Goal: Task Accomplishment & Management: Use online tool/utility

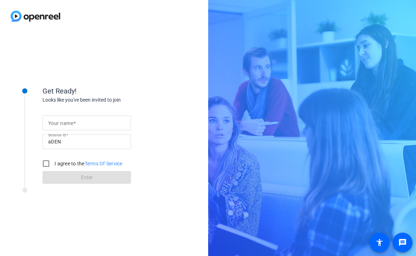
click at [82, 123] on input "Your name" at bounding box center [86, 123] width 77 height 9
type input "[PERSON_NAME]"
click at [52, 161] on input "I agree to the Terms Of Service" at bounding box center [46, 164] width 14 height 14
checkbox input "true"
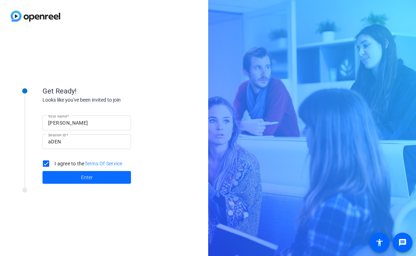
click at [64, 175] on span at bounding box center [87, 177] width 89 height 17
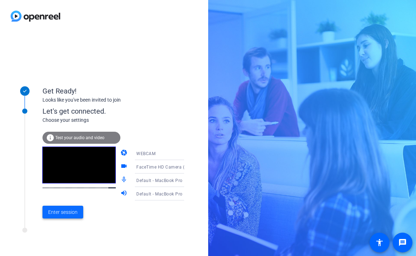
click at [63, 214] on span "Enter session" at bounding box center [62, 212] width 29 height 7
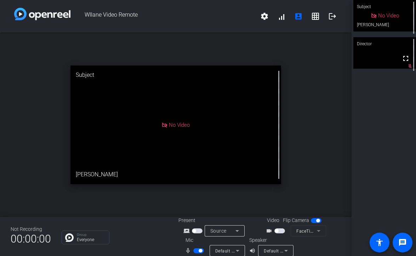
click at [280, 234] on mat-slide-toggle at bounding box center [281, 230] width 12 height 7
click at [280, 233] on span "button" at bounding box center [280, 230] width 11 height 5
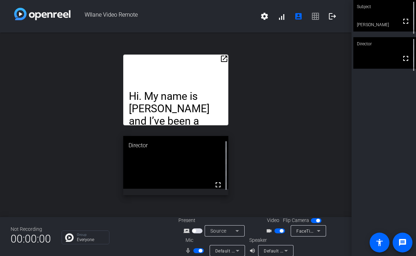
scroll to position [8, 0]
